Goal: Information Seeking & Learning: Learn about a topic

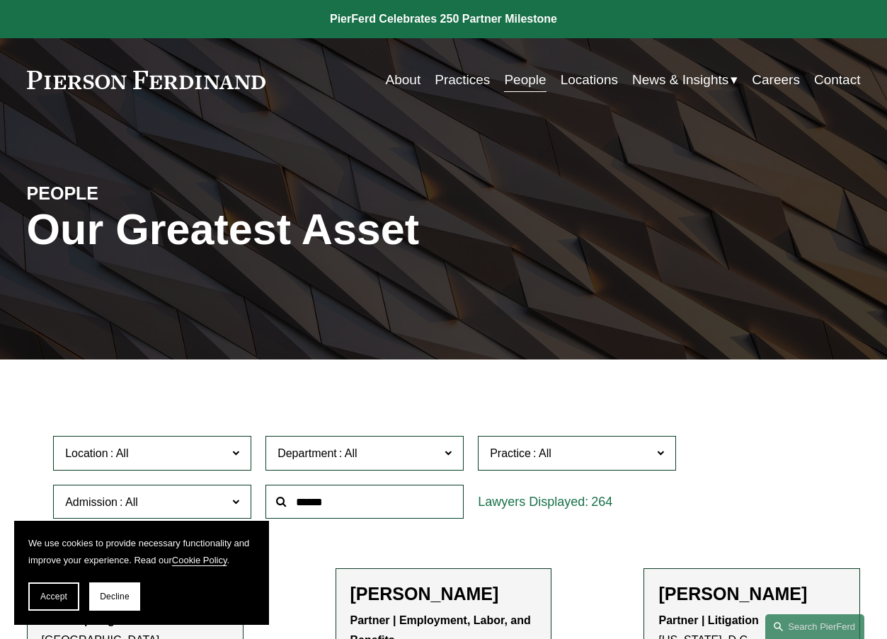
click at [452, 86] on link "Practices" at bounding box center [462, 80] width 55 height 27
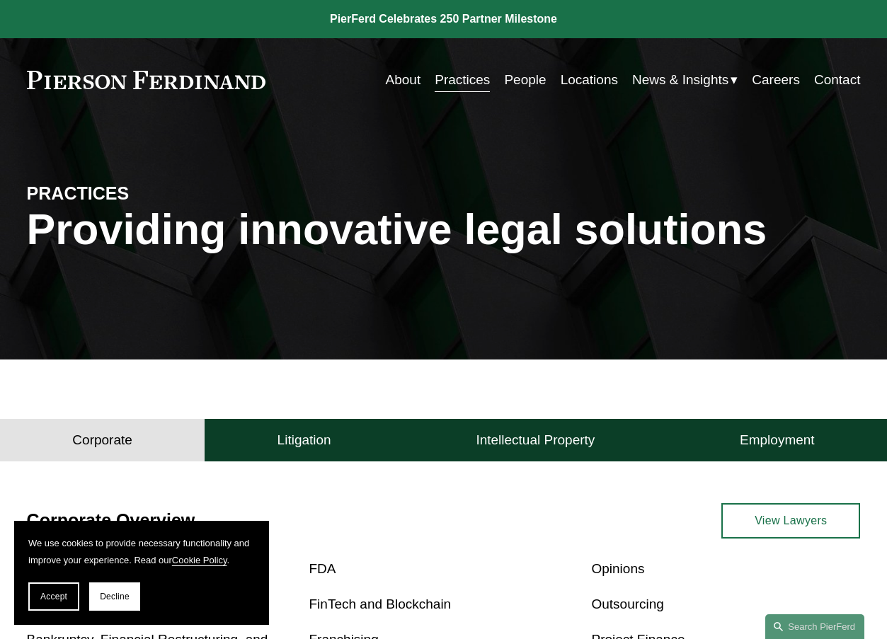
click at [105, 437] on h4 "Corporate" at bounding box center [102, 440] width 60 height 17
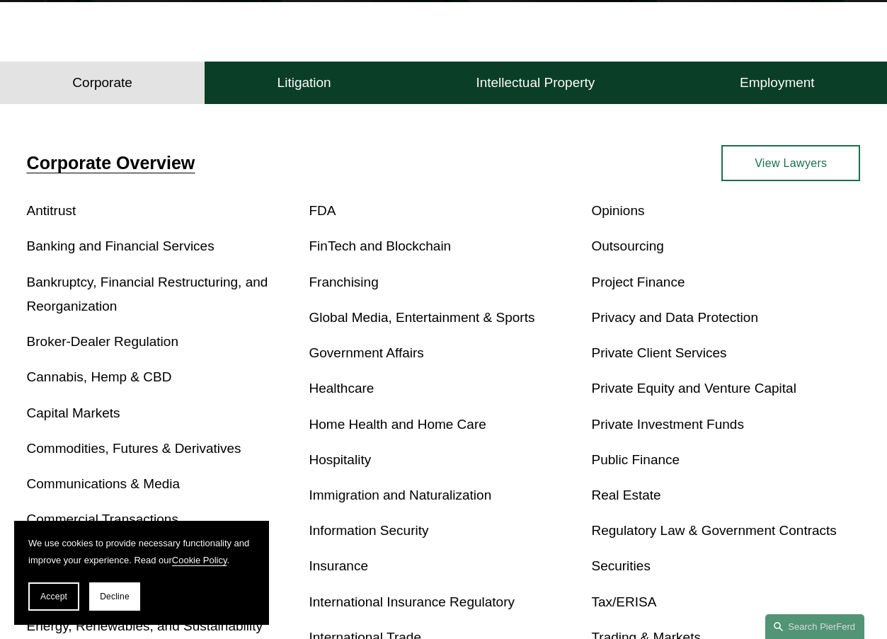
scroll to position [566, 0]
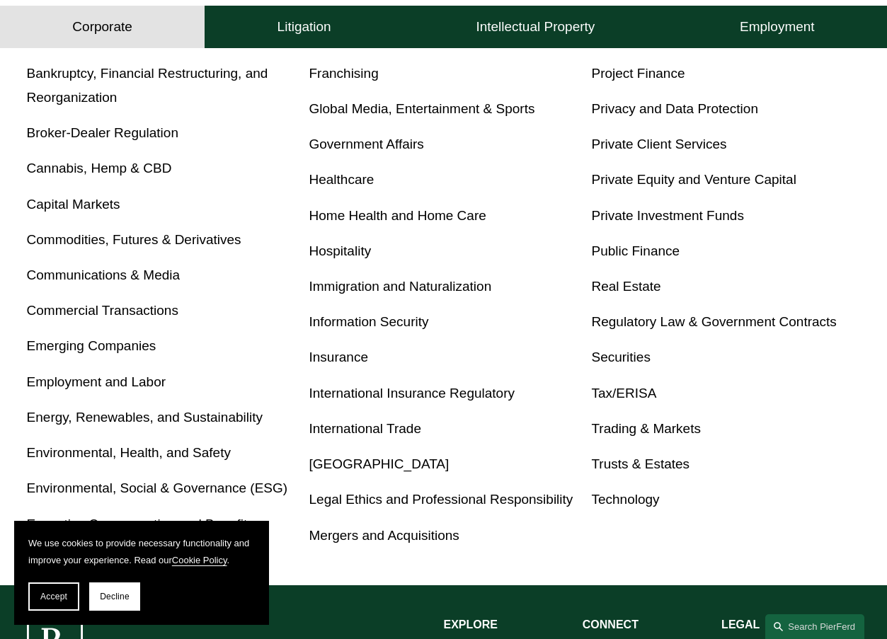
click at [361, 543] on link "Mergers and Acquisitions" at bounding box center [384, 535] width 150 height 15
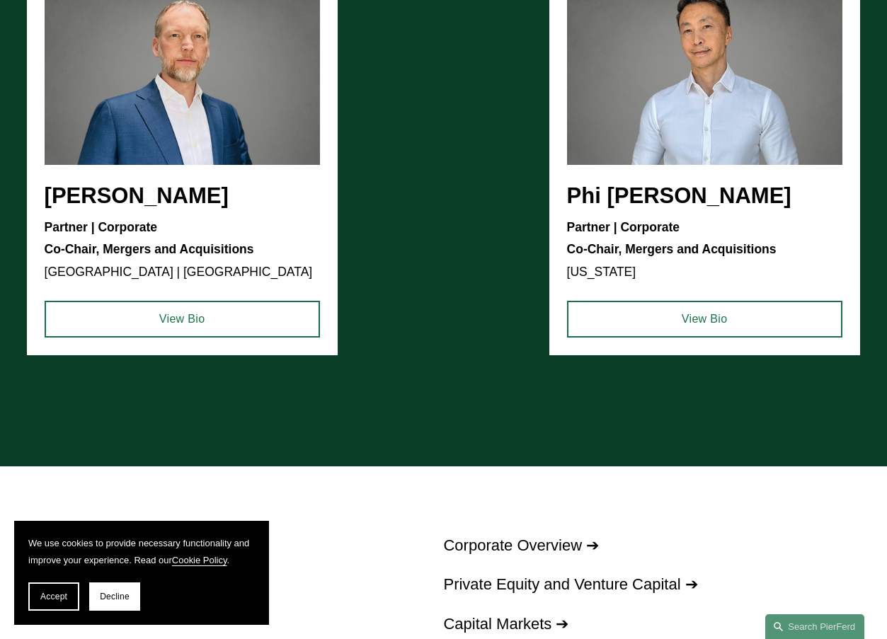
scroll to position [1133, 0]
